Goal: Ask a question

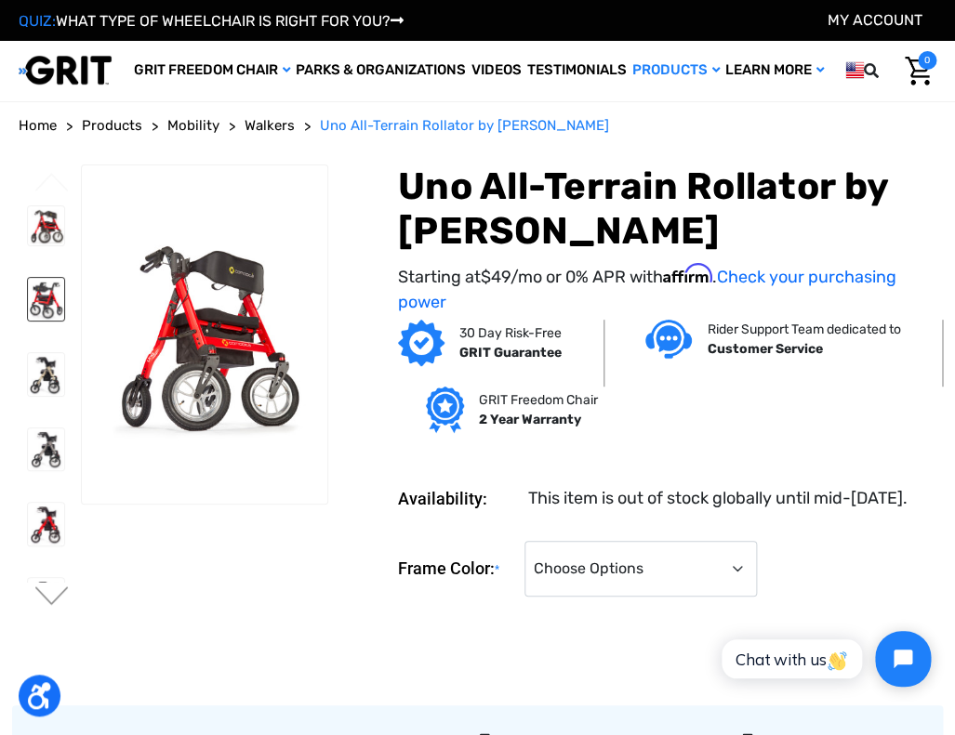
click at [43, 296] on img at bounding box center [46, 299] width 36 height 43
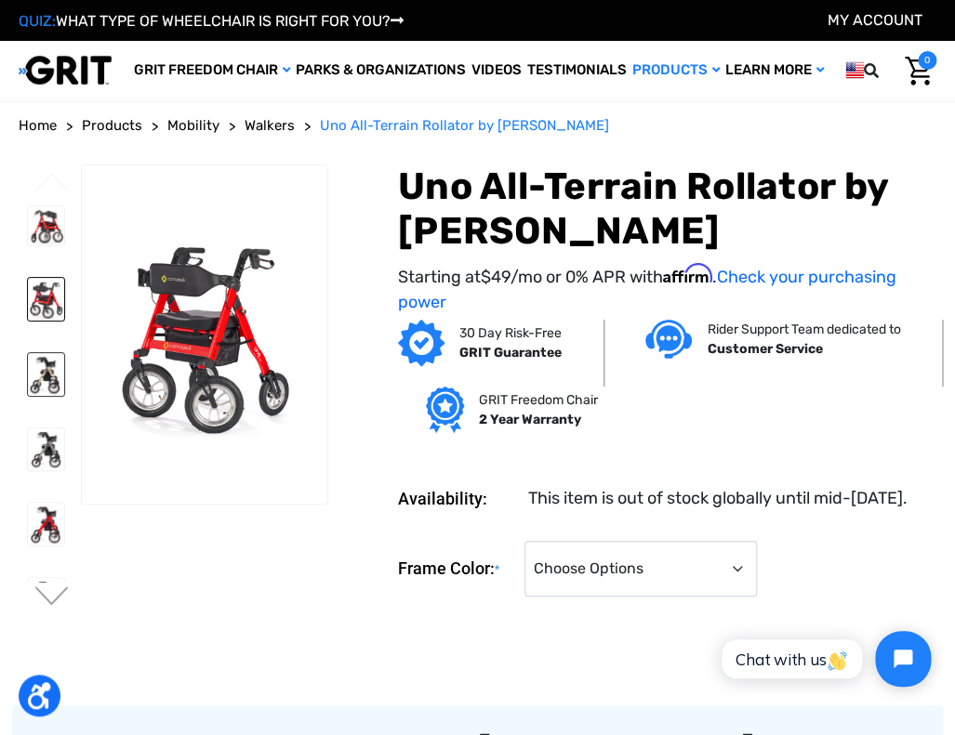
click at [64, 379] on img at bounding box center [46, 374] width 36 height 43
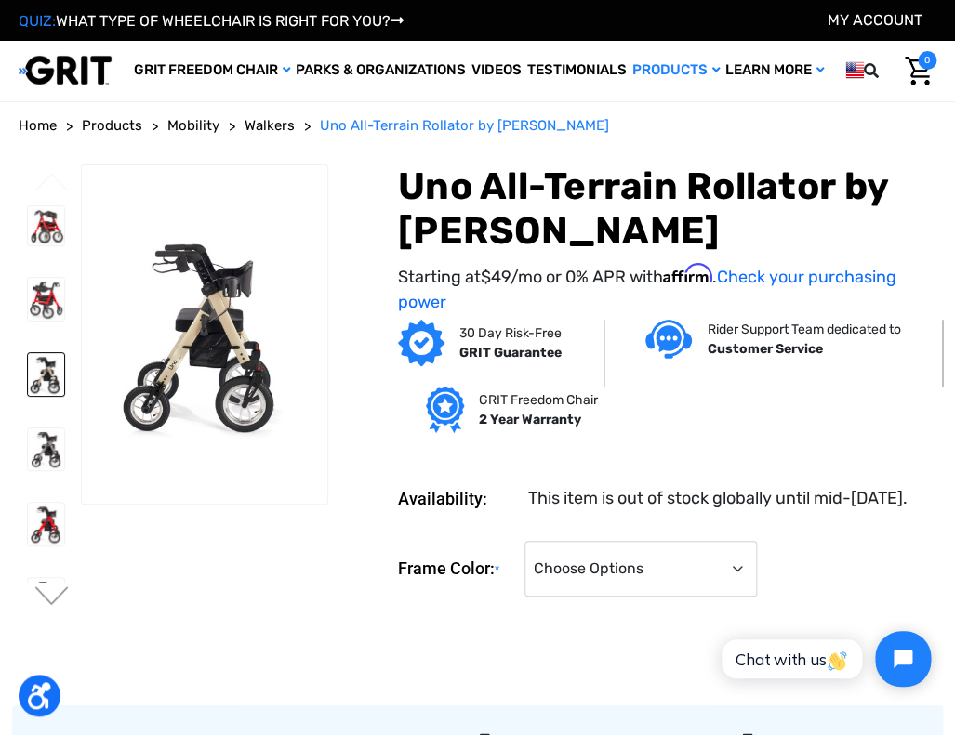
click at [219, 354] on figure at bounding box center [204, 335] width 247 height 340
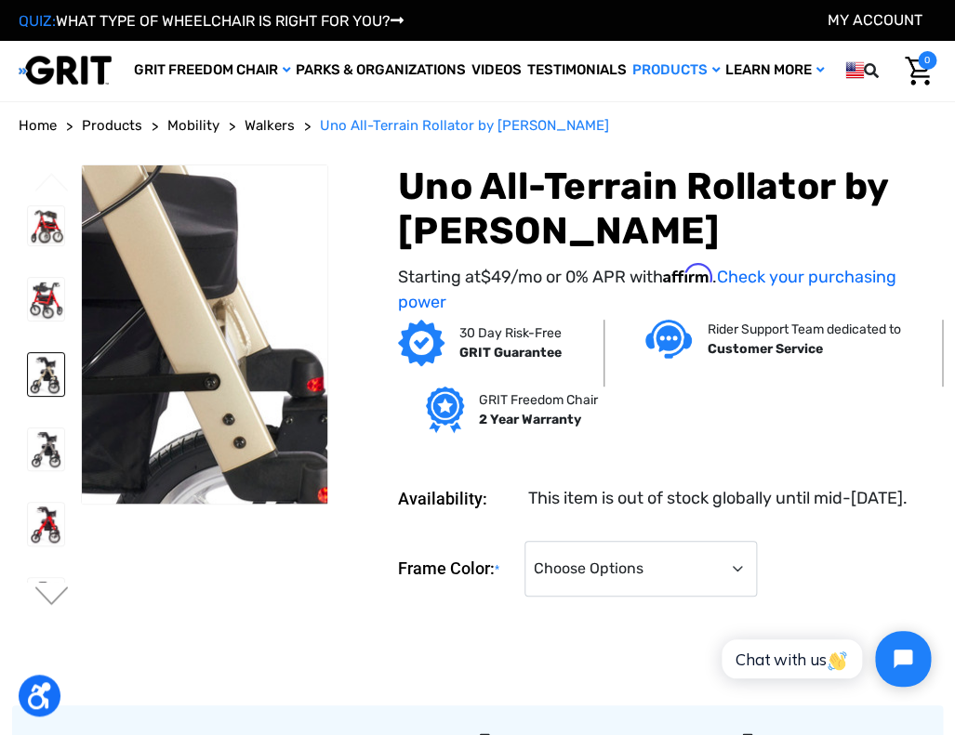
click at [290, 343] on img at bounding box center [27, 313] width 1007 height 1190
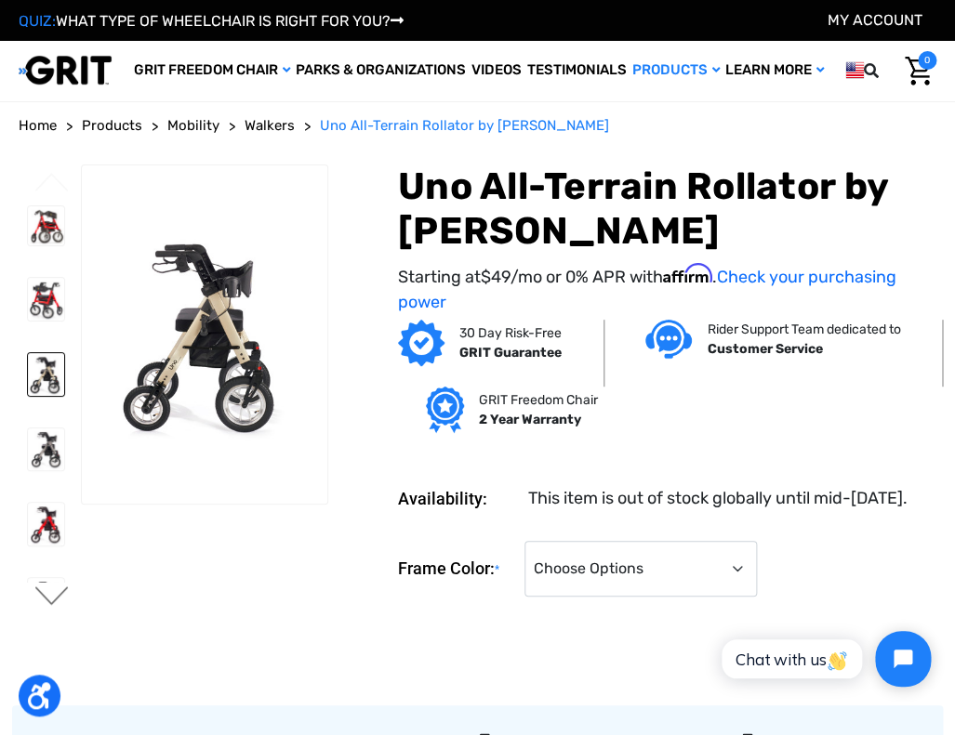
click at [50, 593] on button "Next" at bounding box center [52, 597] width 39 height 22
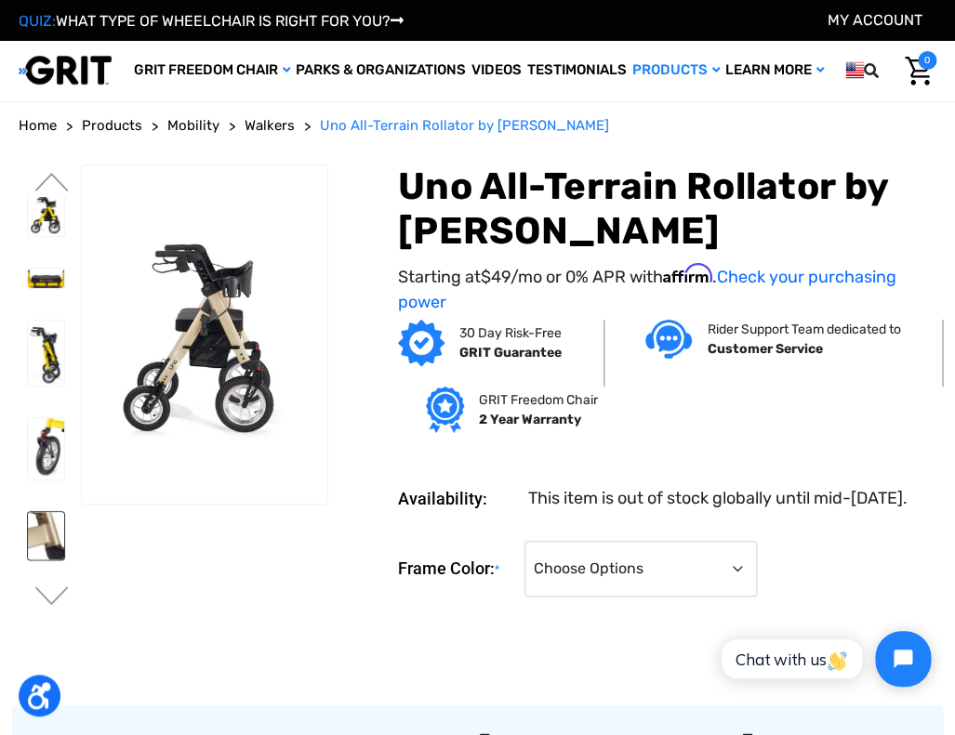
click at [46, 561] on link at bounding box center [46, 536] width 38 height 50
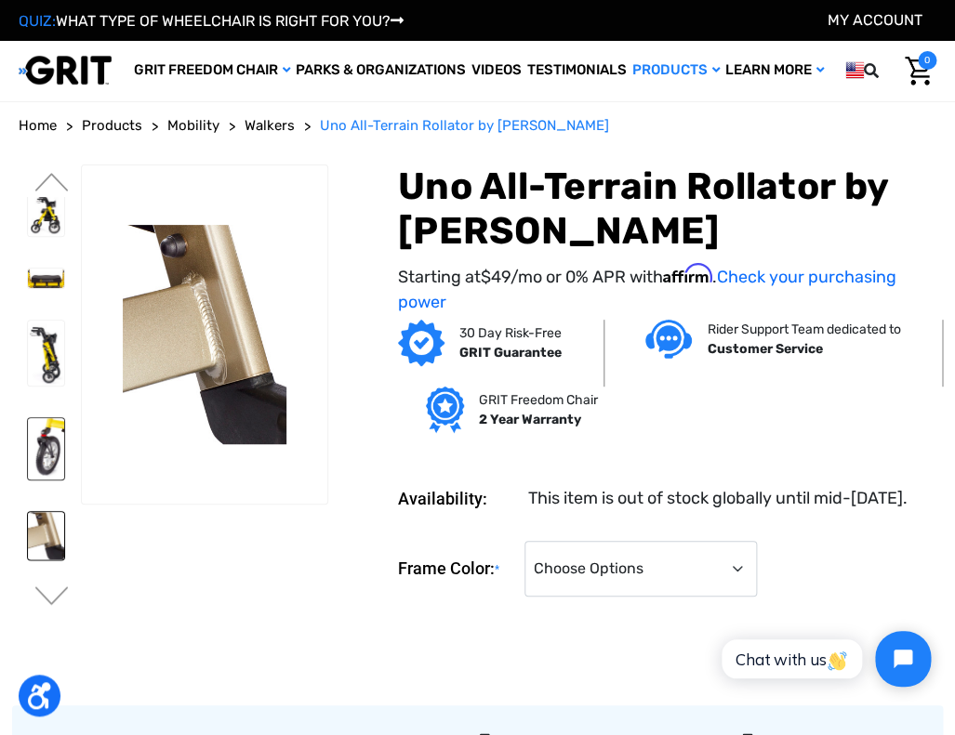
click at [49, 480] on img at bounding box center [46, 448] width 36 height 61
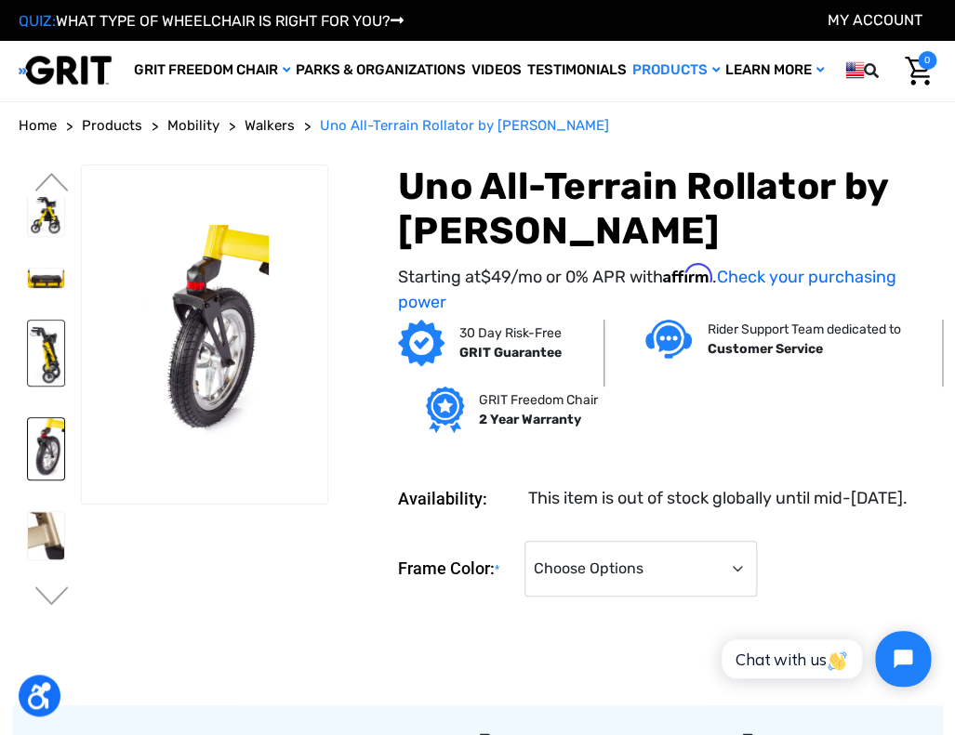
click at [41, 386] on img at bounding box center [46, 353] width 36 height 65
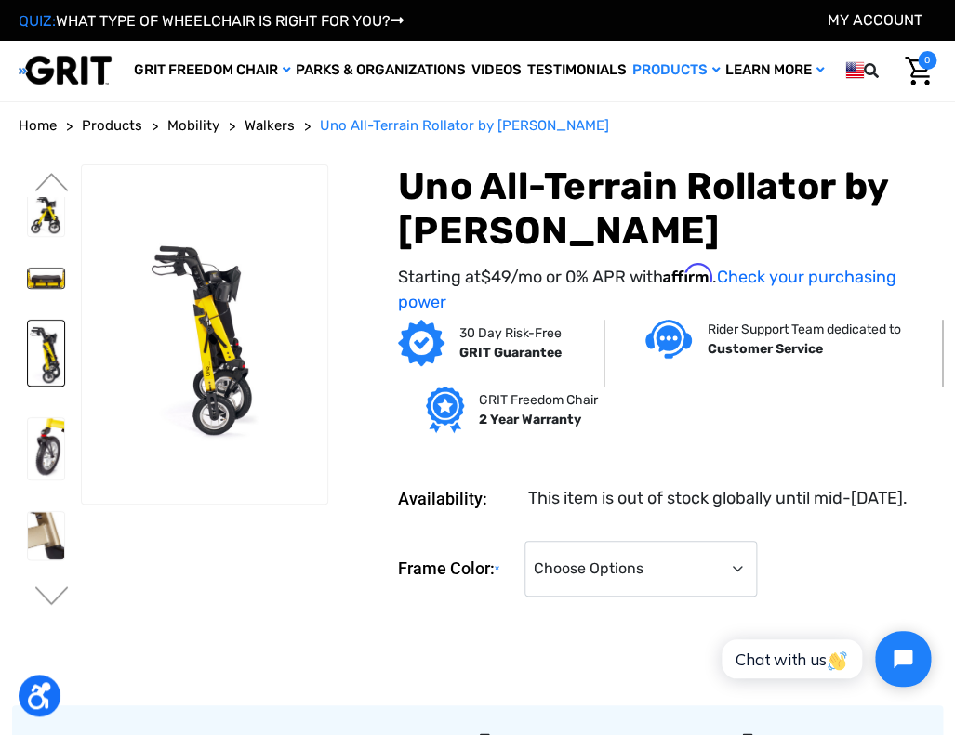
click at [57, 288] on img at bounding box center [46, 279] width 36 height 20
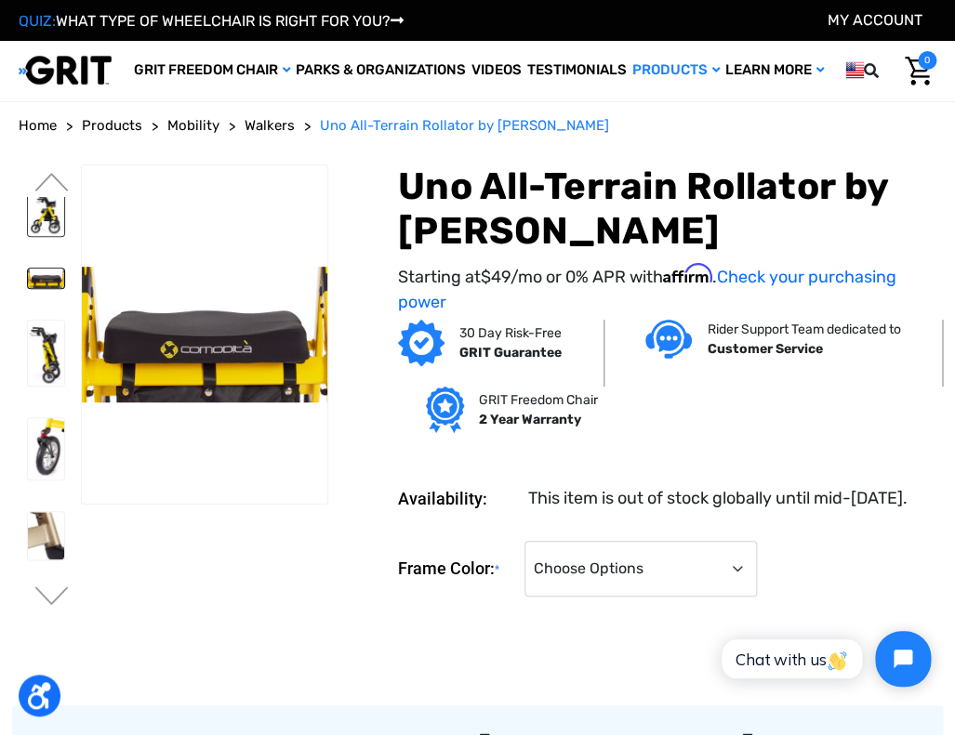
click at [54, 236] on img at bounding box center [46, 214] width 36 height 43
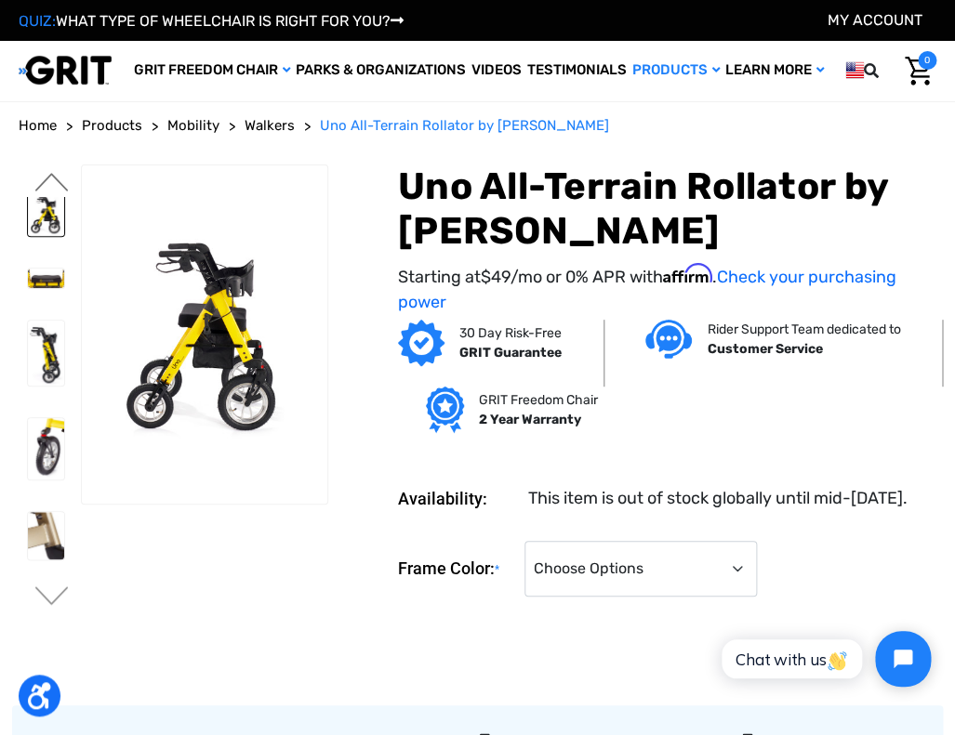
click at [53, 178] on button "Previous" at bounding box center [52, 184] width 39 height 22
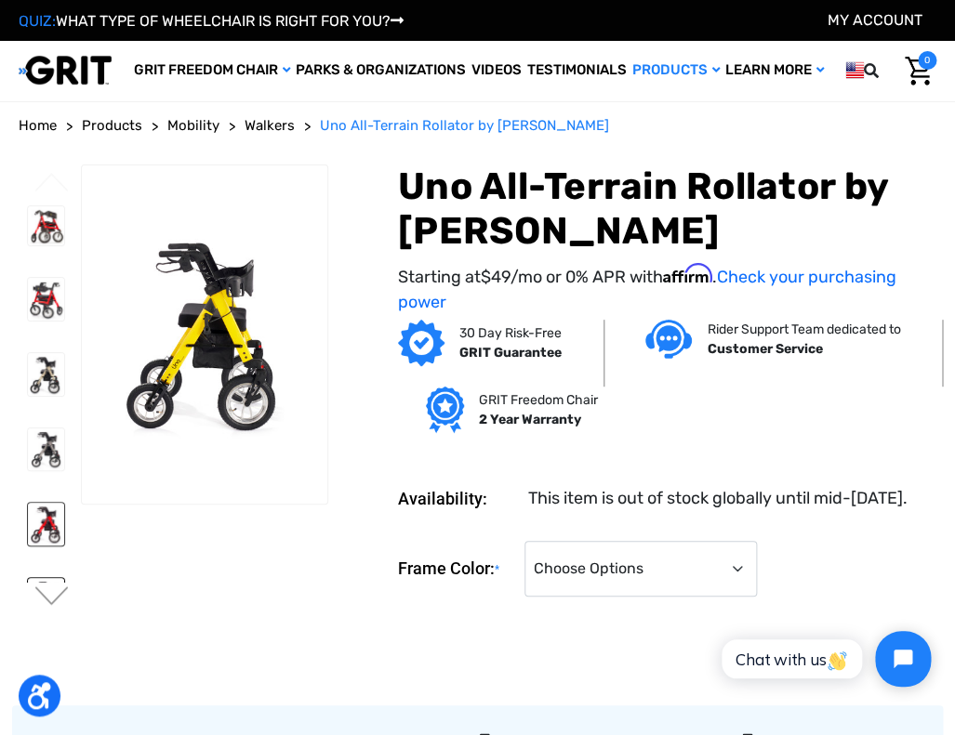
click at [52, 546] on img at bounding box center [46, 524] width 36 height 43
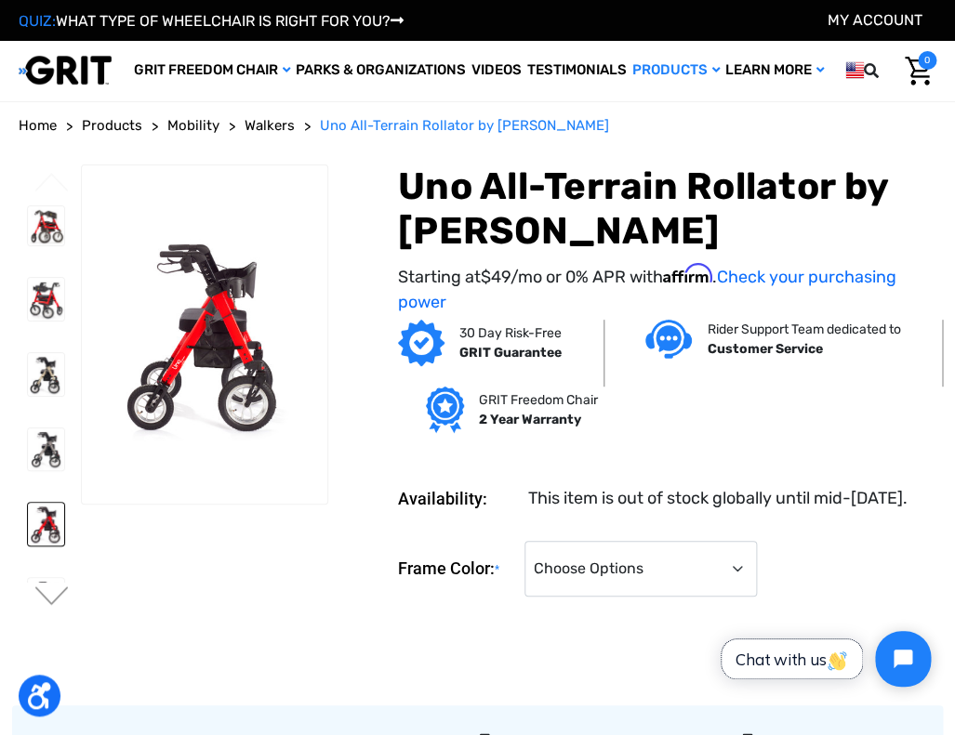
click at [777, 658] on span "Chat with us" at bounding box center [791, 660] width 112 height 20
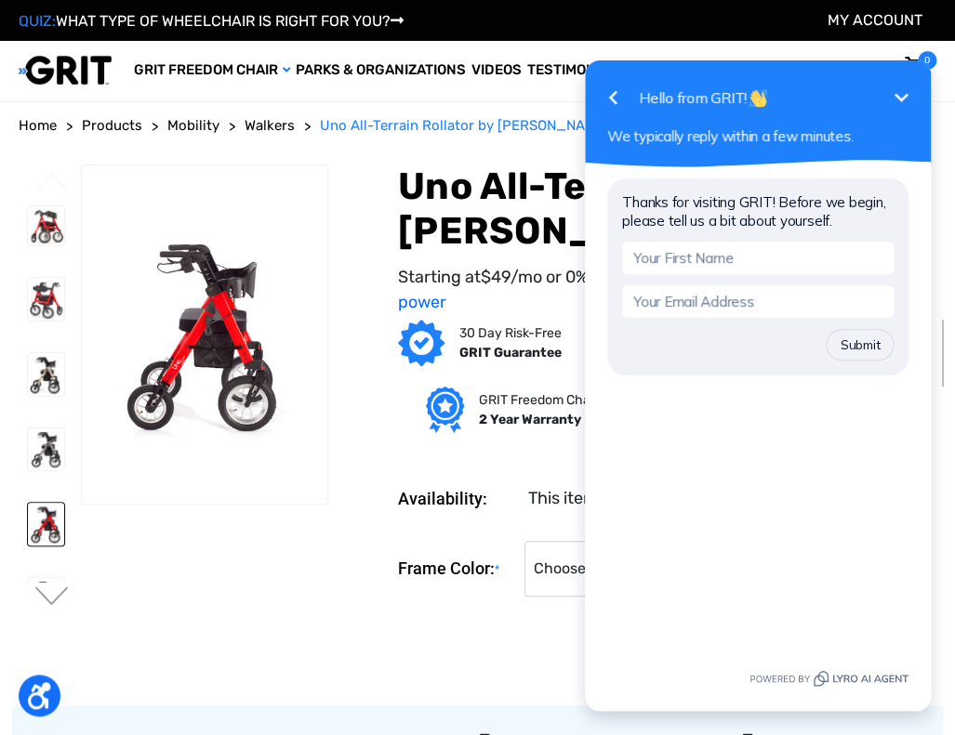
click at [763, 268] on input "text" at bounding box center [757, 258] width 271 height 33
type input "[PERSON_NAME]"
click at [763, 295] on input "email" at bounding box center [757, 301] width 271 height 33
type input "[PERSON_NAME][EMAIL_ADDRESS][DOMAIN_NAME]"
click at [861, 346] on button "Submit" at bounding box center [859, 345] width 68 height 32
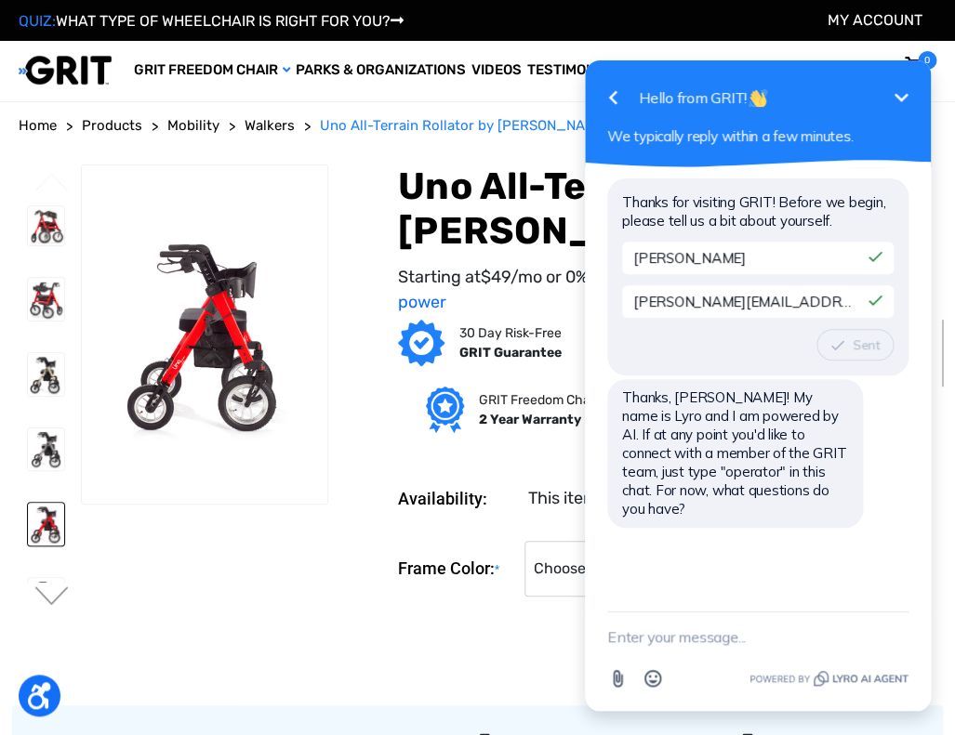
click at [725, 629] on textarea "New message" at bounding box center [757, 636] width 301 height 48
click at [385, 508] on section "Availability: This item is out of stock globally until mid-August 2025. Frame C…" at bounding box center [639, 539] width 608 height 162
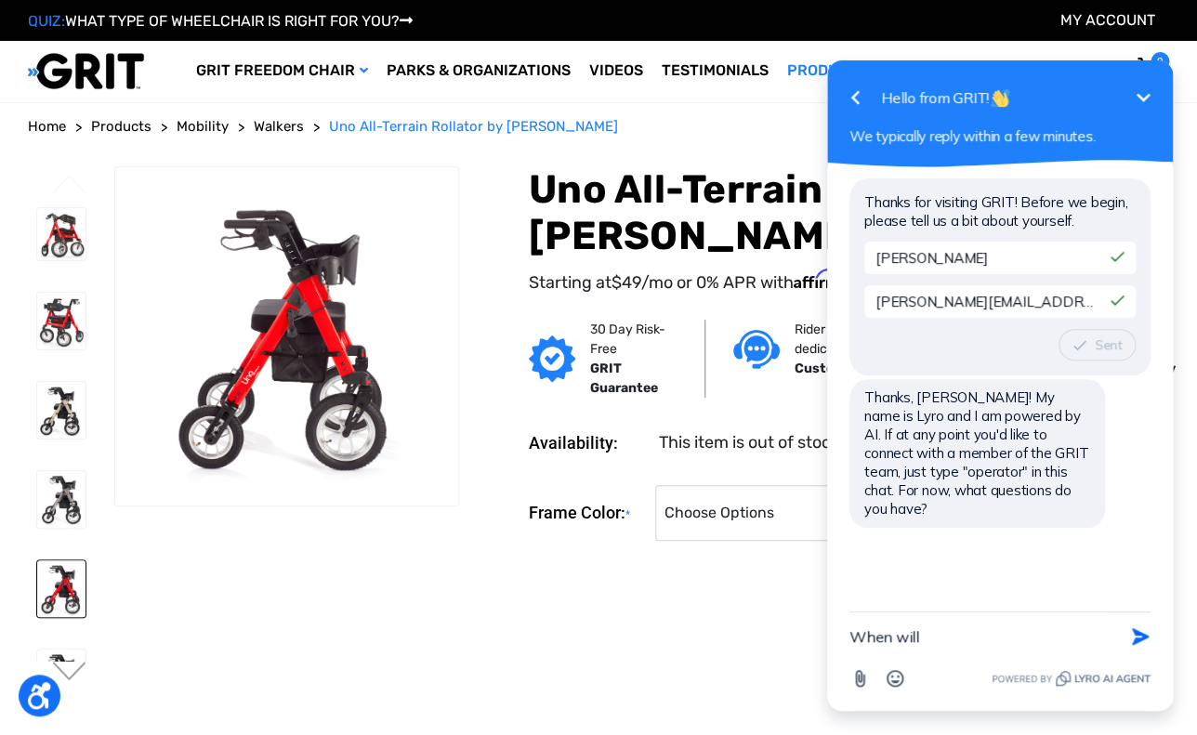
click at [954, 640] on textarea "When will" at bounding box center [976, 636] width 255 height 48
type textarea "When will your Uno All-Terrain Rollator be back in stock?"
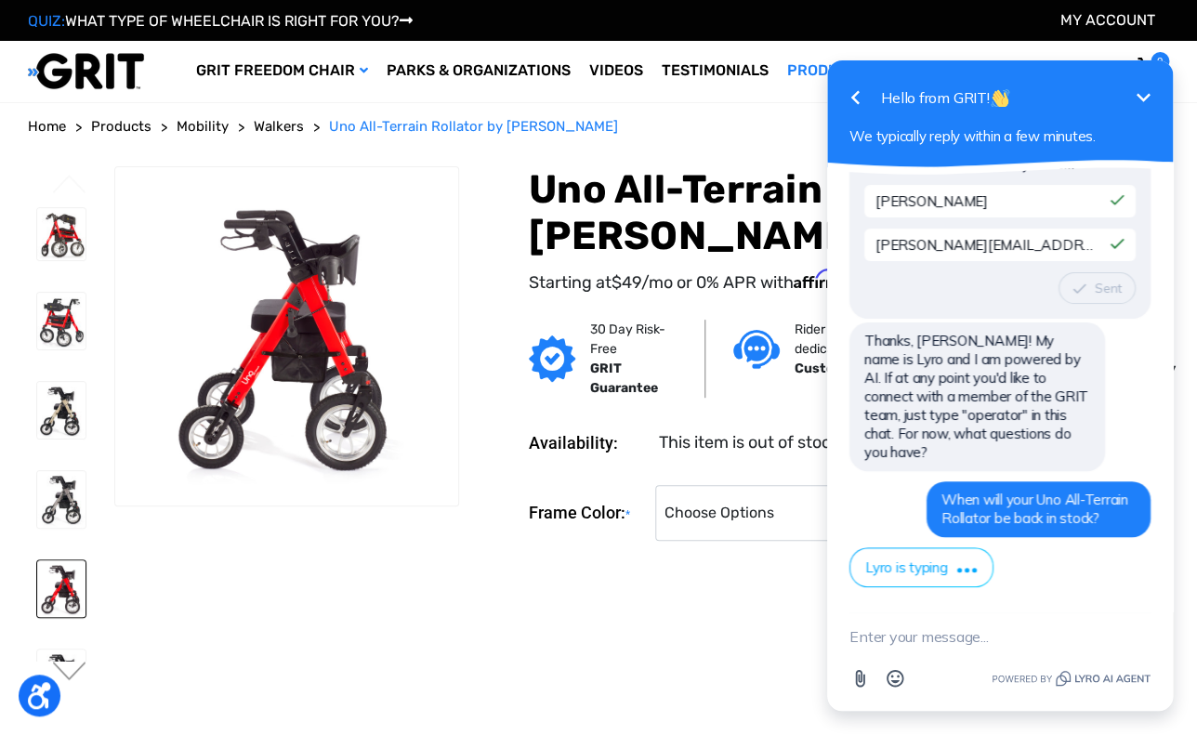
scroll to position [158, 0]
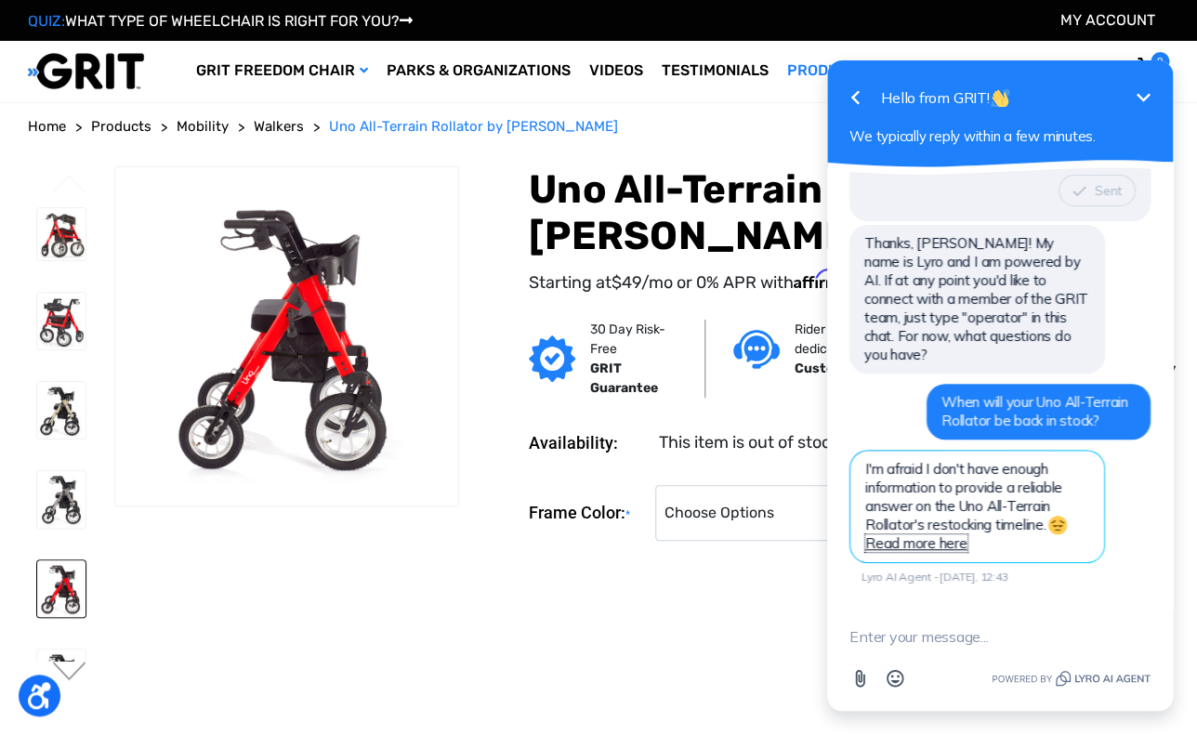
click at [954, 540] on link "Read more here" at bounding box center [916, 543] width 102 height 18
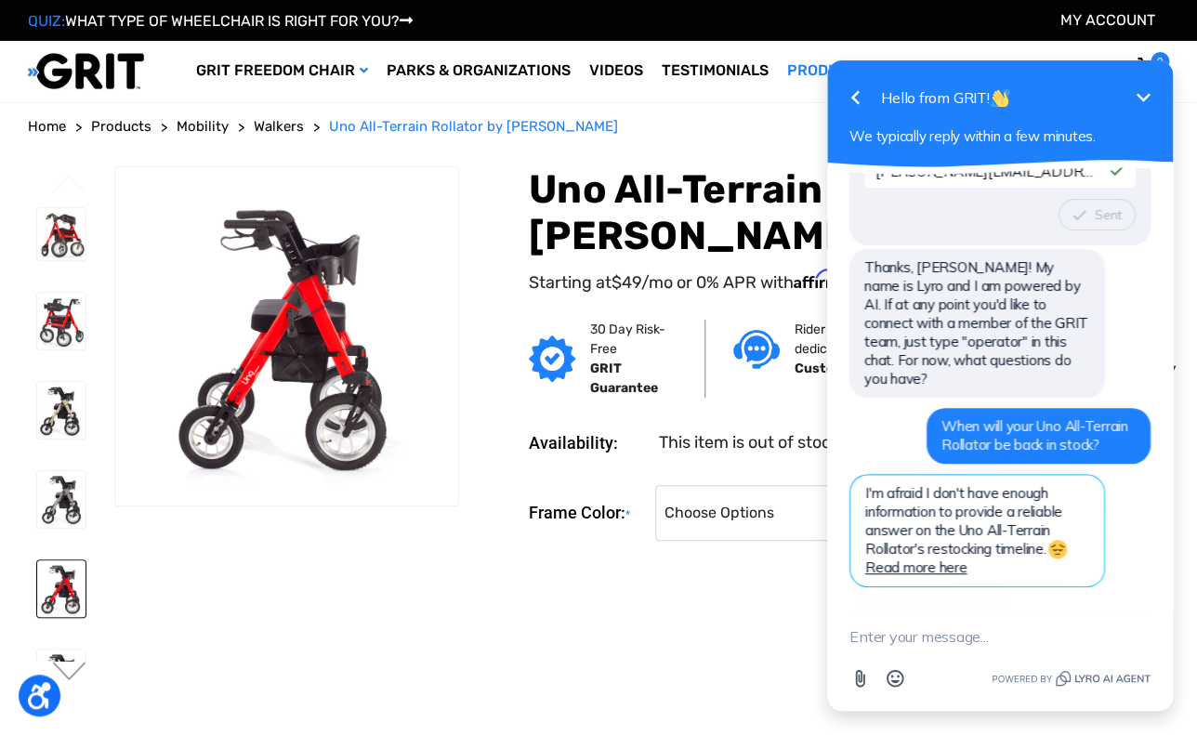
scroll to position [134, 0]
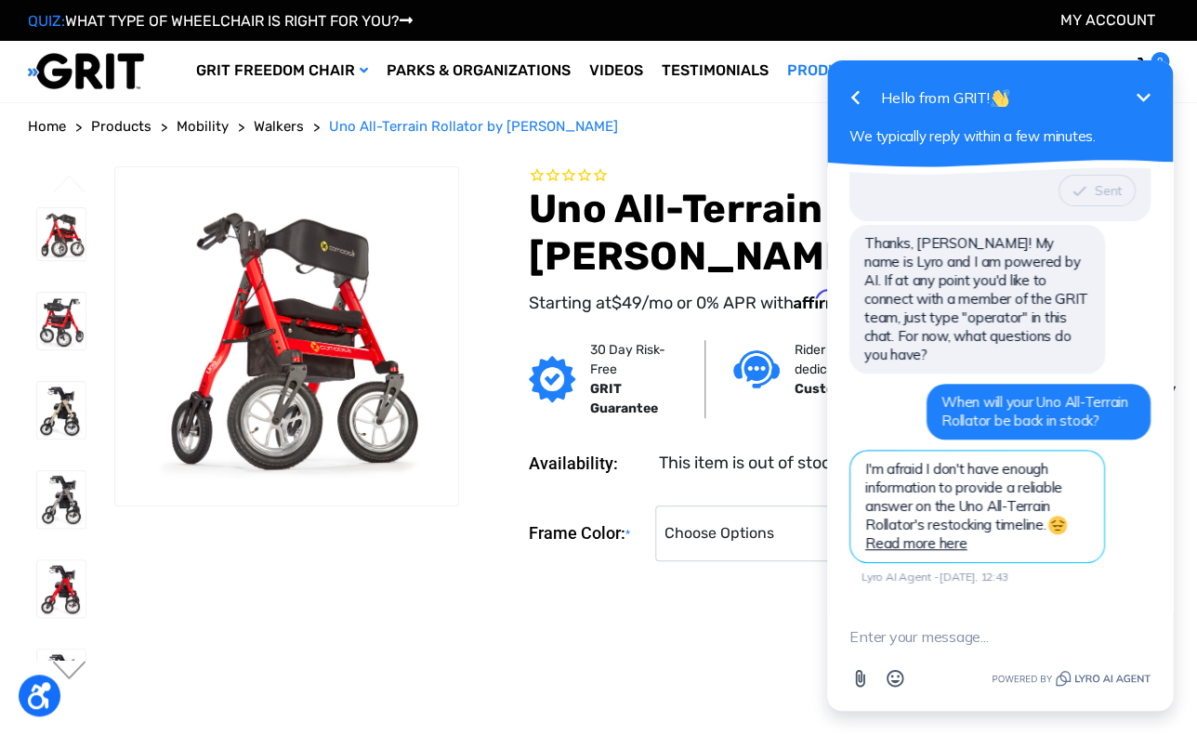
click at [1146, 97] on icon "Minimize" at bounding box center [1144, 97] width 14 height 8
